Goal: Transaction & Acquisition: Purchase product/service

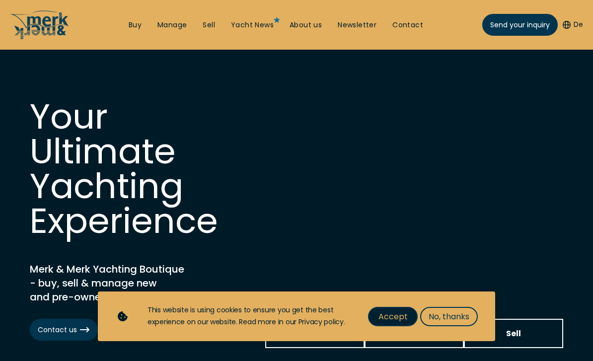
click at [392, 319] on span "Accept" at bounding box center [393, 316] width 29 height 12
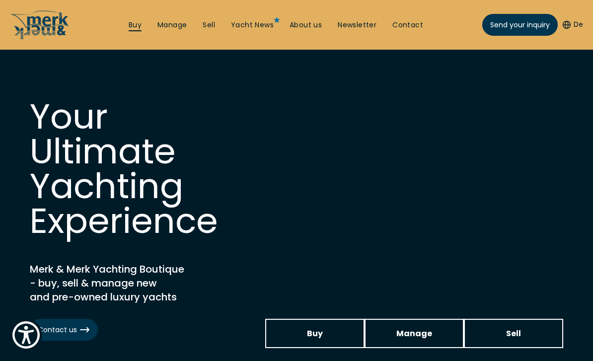
click at [139, 23] on link "Buy" at bounding box center [135, 25] width 13 height 10
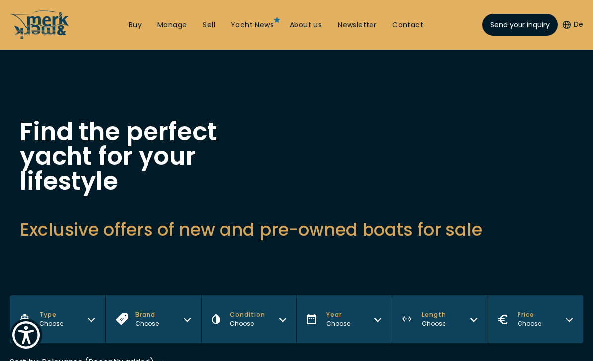
click at [527, 27] on span "Send your inquiry" at bounding box center [520, 25] width 60 height 10
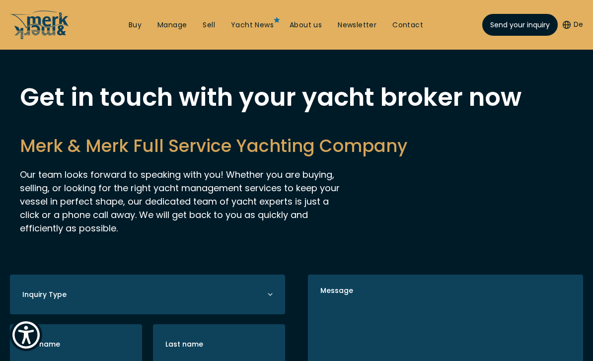
scroll to position [17, 0]
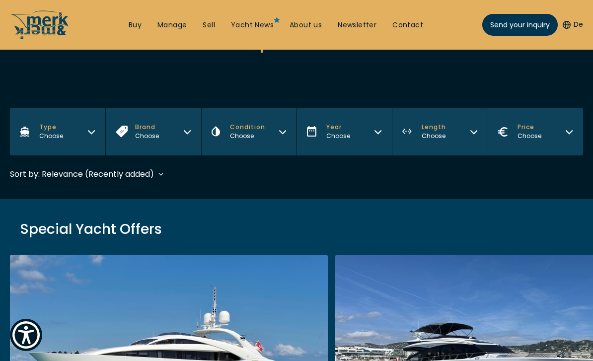
scroll to position [187, 0]
click at [150, 137] on div "Choose" at bounding box center [147, 136] width 24 height 9
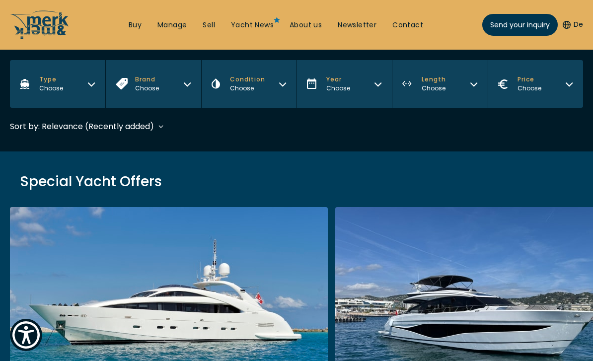
scroll to position [235, 0]
click at [171, 88] on button "Brand Choose" at bounding box center [152, 85] width 95 height 48
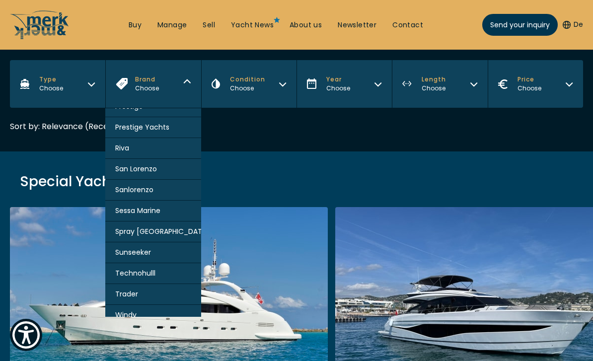
scroll to position [721, 0]
click at [137, 300] on span "Trader" at bounding box center [126, 295] width 23 height 10
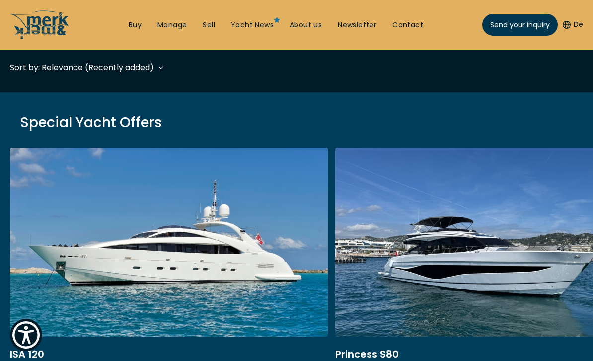
scroll to position [296, 0]
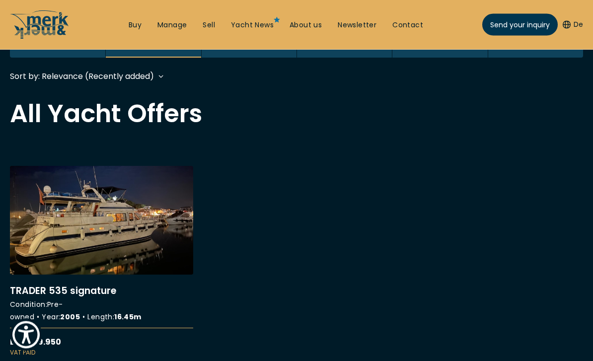
scroll to position [289, 0]
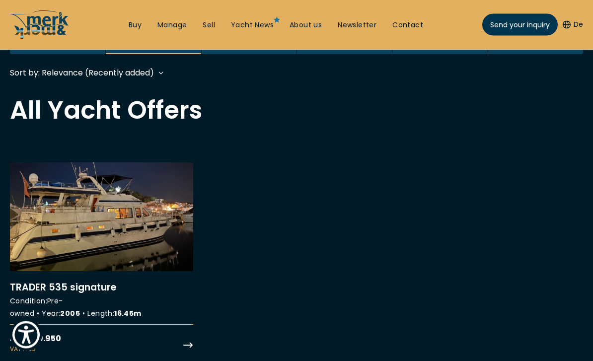
click at [57, 249] on link "More details about TRADER 535 signature" at bounding box center [101, 258] width 183 height 191
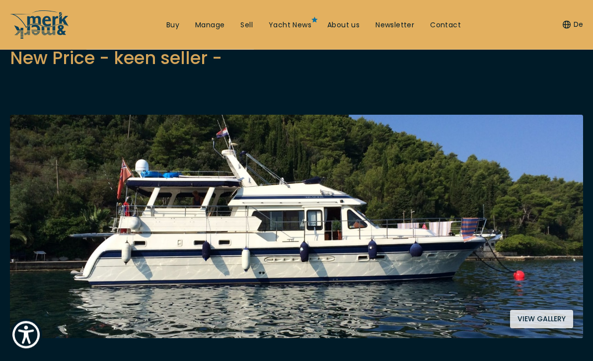
scroll to position [122, 0]
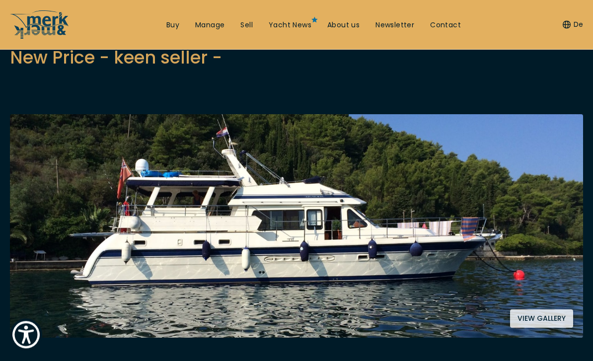
click at [546, 321] on button "View gallery" at bounding box center [541, 319] width 63 height 18
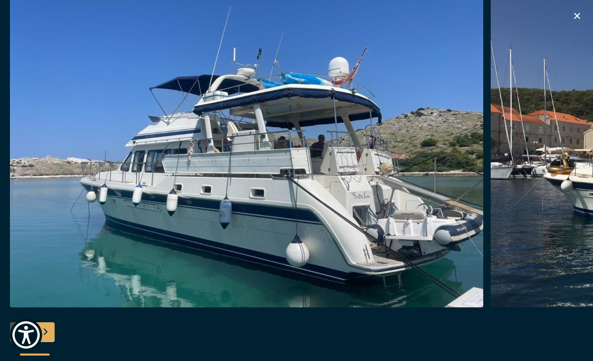
click at [57, 283] on img "button" at bounding box center [246, 149] width 473 height 318
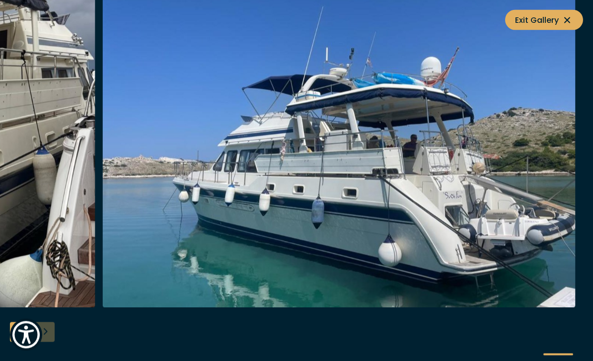
scroll to position [510, 0]
click at [574, 23] on button "Exit Gallery" at bounding box center [544, 20] width 78 height 20
click at [579, 19] on icon "button" at bounding box center [577, 16] width 12 height 12
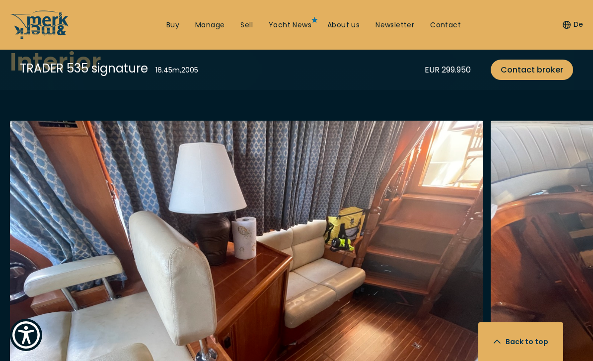
scroll to position [1543, 0]
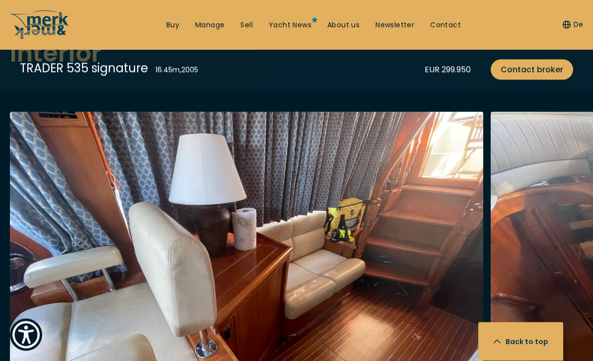
click at [54, 301] on img "button" at bounding box center [246, 271] width 473 height 318
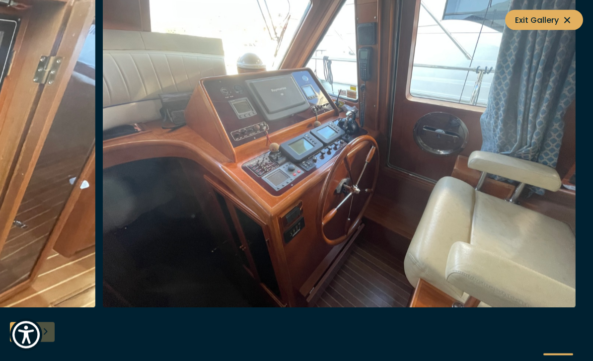
scroll to position [1833, 0]
click at [573, 24] on icon at bounding box center [567, 20] width 12 height 12
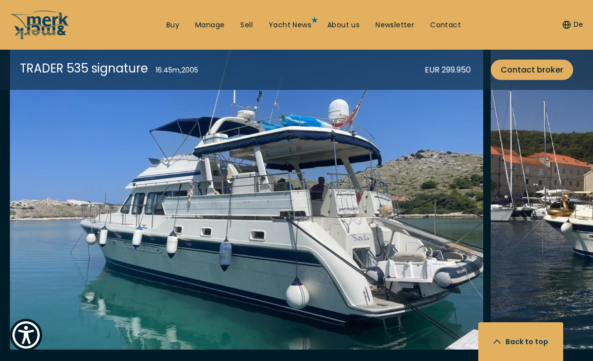
scroll to position [1066, 0]
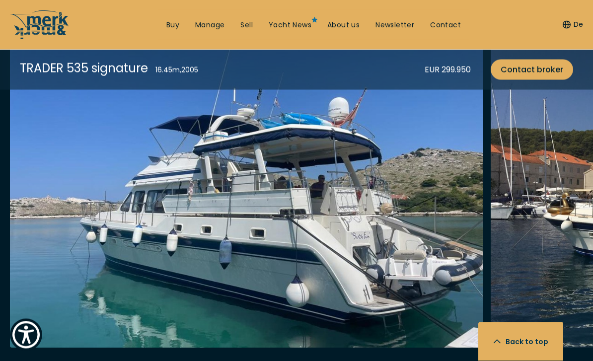
click at [541, 361] on button "Back to top" at bounding box center [520, 341] width 85 height 39
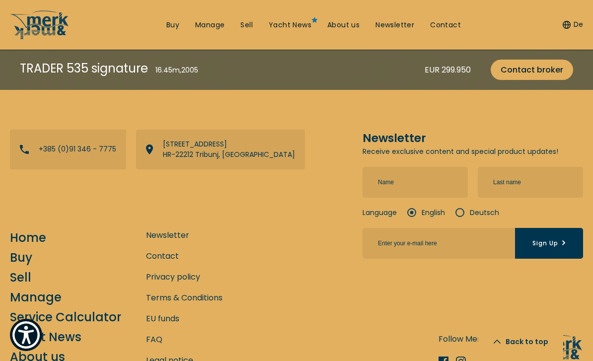
scroll to position [3404, 0]
